Goal: Information Seeking & Learning: Learn about a topic

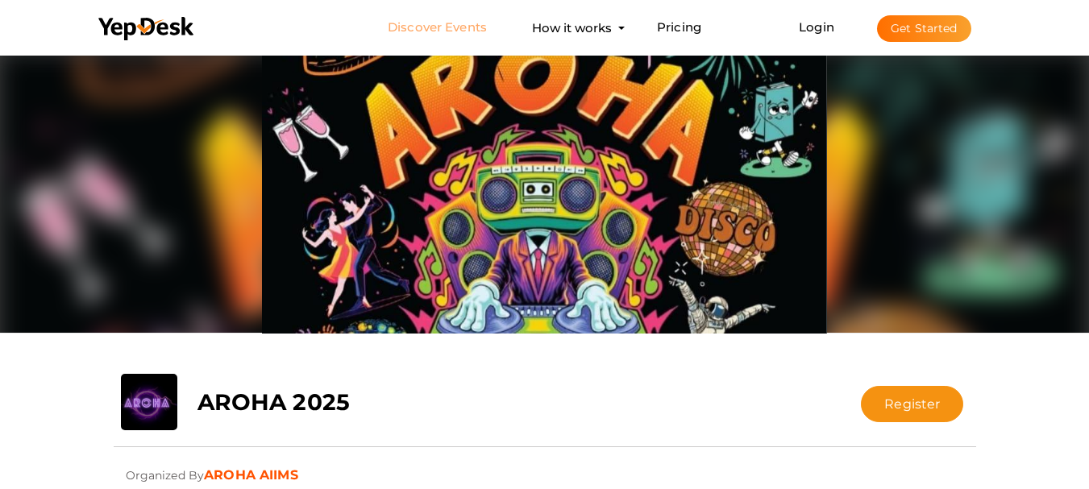
click at [439, 23] on link "Discover Events" at bounding box center [437, 28] width 99 height 30
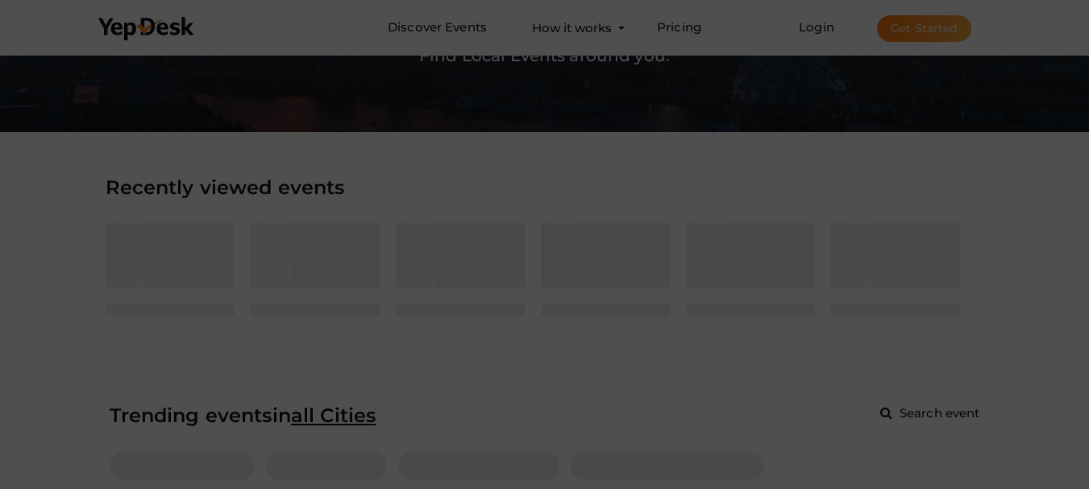
scroll to position [242, 0]
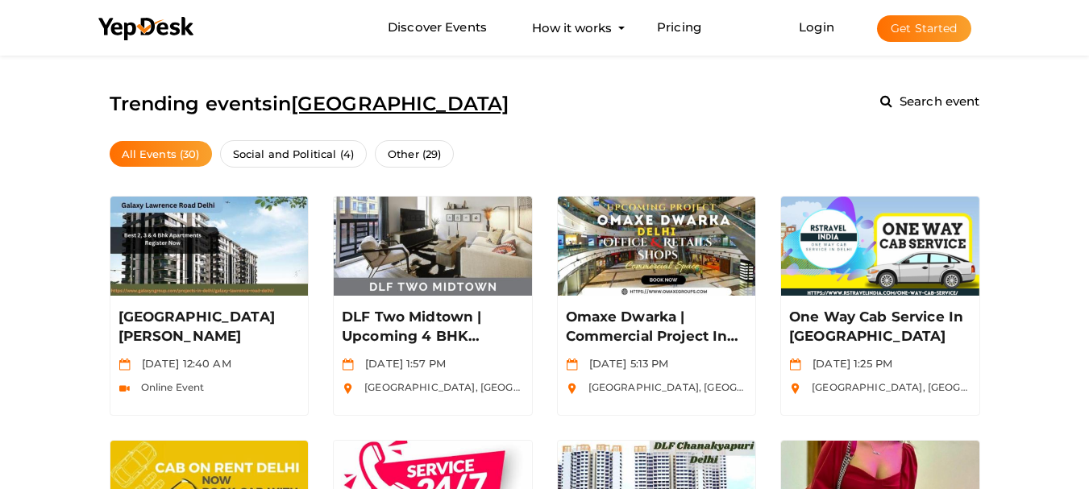
scroll to position [242, 0]
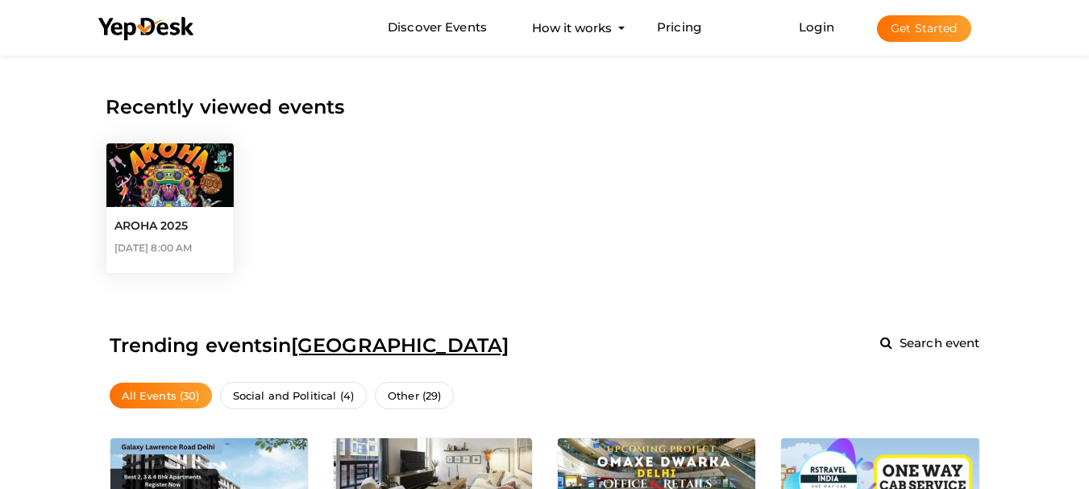
click at [152, 182] on img at bounding box center [169, 176] width 127 height 64
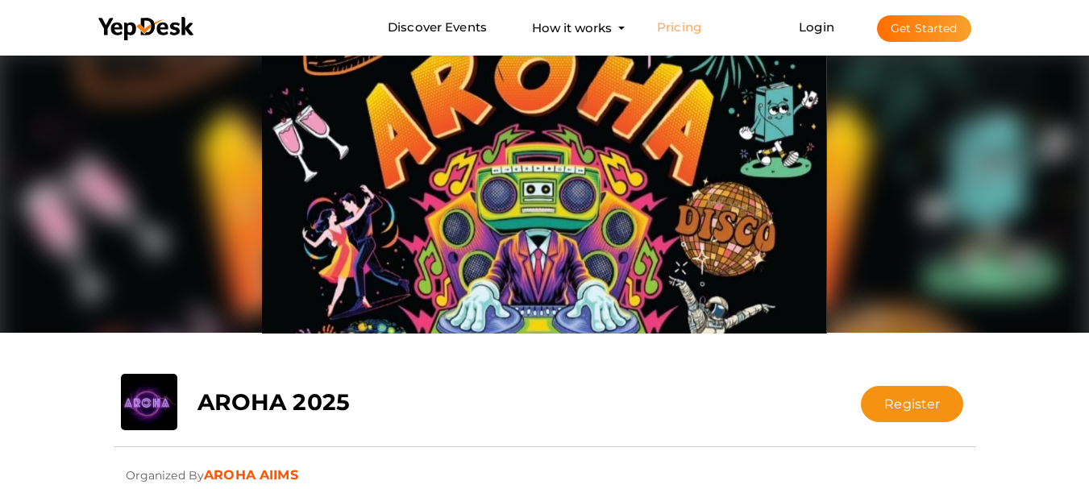
click at [682, 24] on link "Pricing" at bounding box center [679, 28] width 44 height 30
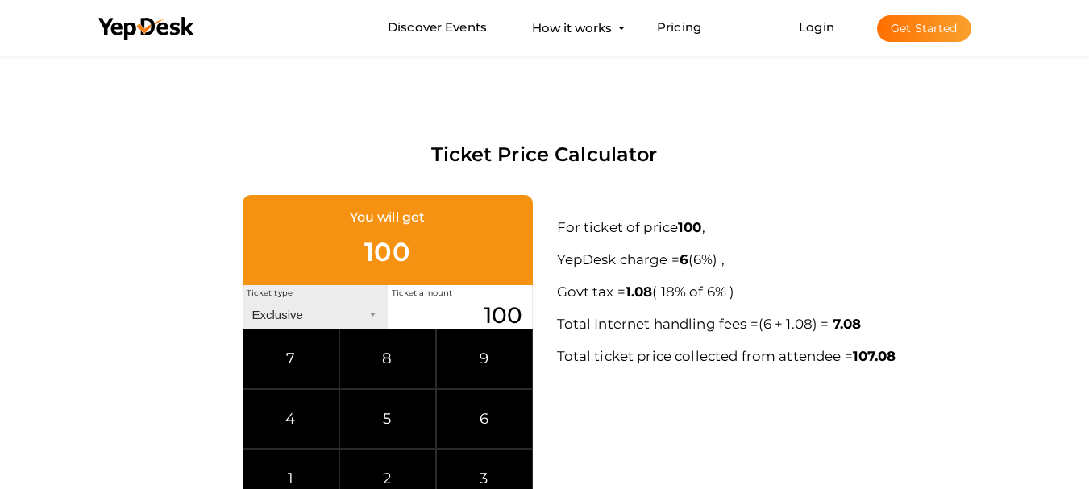
scroll to position [887, 0]
